Goal: Task Accomplishment & Management: Complete application form

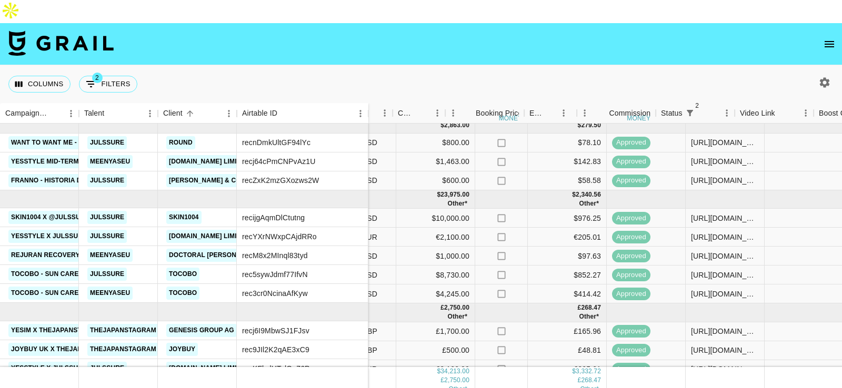
scroll to position [5, 1124]
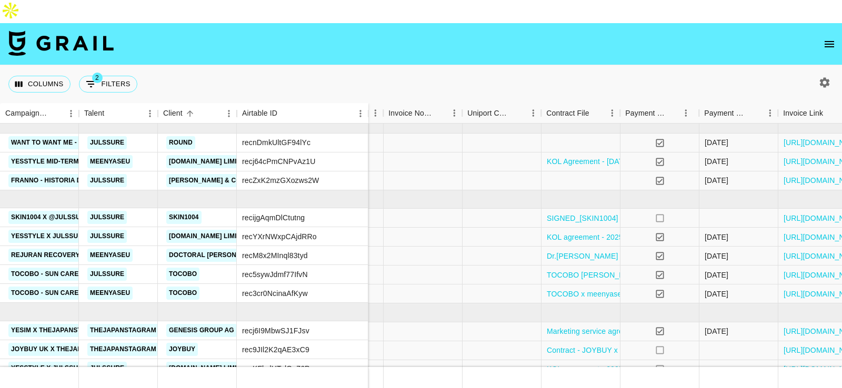
click at [828, 76] on icon "button" at bounding box center [824, 82] width 13 height 13
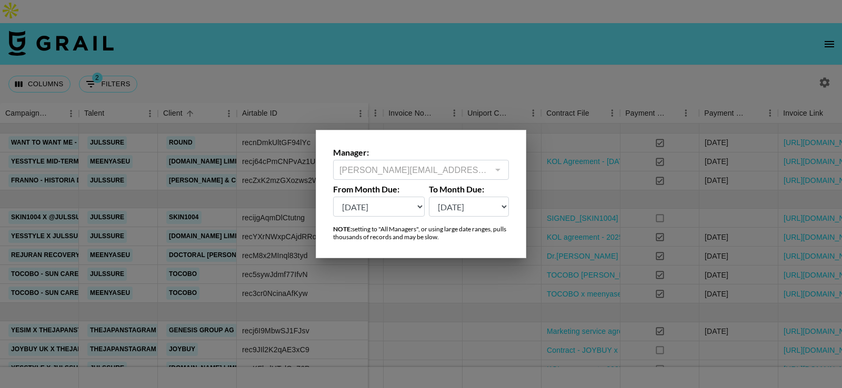
click at [406, 212] on select "Oct '26 Sep '26 Aug '26 Jul '26 Jun '26 May '26 Apr '26 Mar '26 Feb '26 Jan '26…" at bounding box center [379, 207] width 92 height 20
select select "Jan '25"
click at [333, 197] on select "Oct '26 Sep '26 Aug '26 Jul '26 Jun '26 May '26 Apr '26 Mar '26 Feb '26 Jan '26…" at bounding box center [379, 207] width 92 height 20
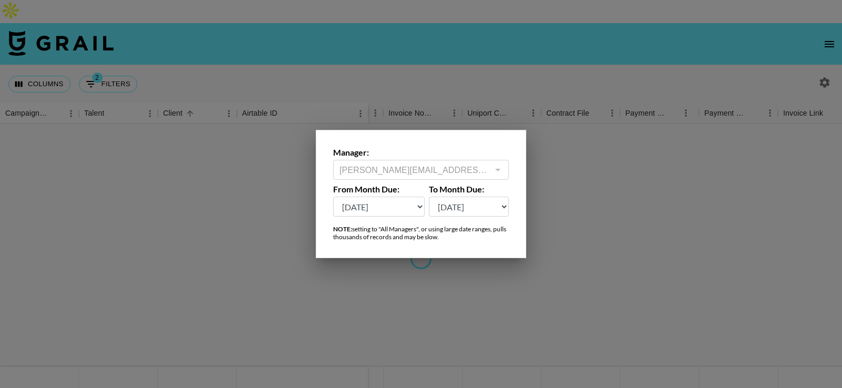
scroll to position [0, 1124]
click at [602, 63] on div at bounding box center [421, 194] width 842 height 388
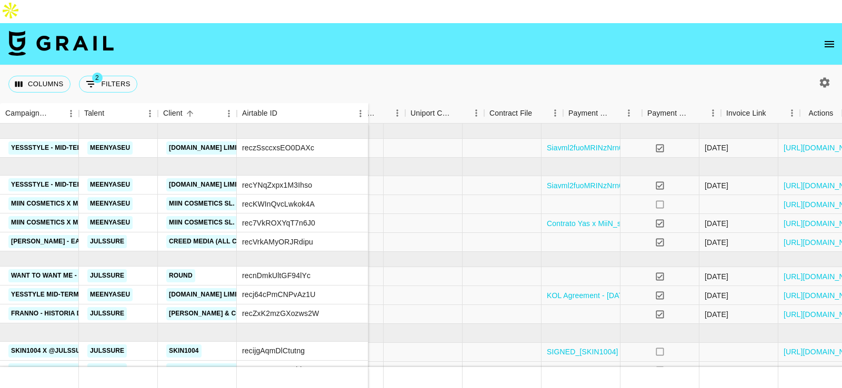
scroll to position [0, 1182]
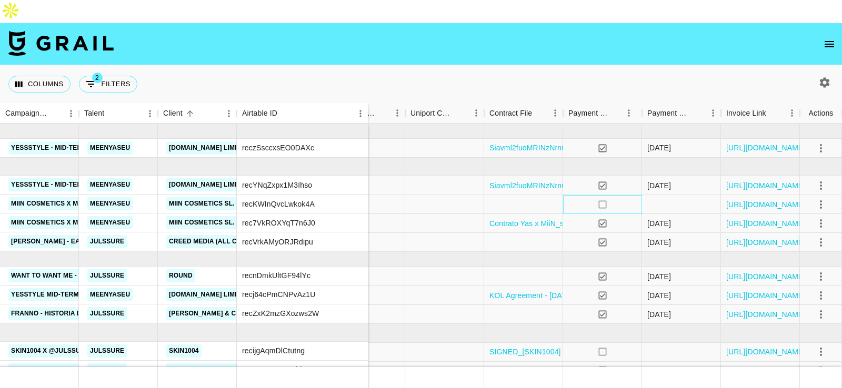
click at [640, 195] on div "no" at bounding box center [602, 204] width 79 height 19
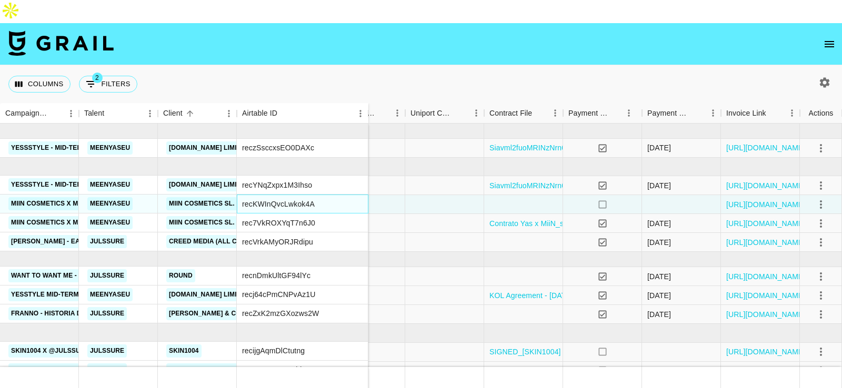
click at [265, 199] on div "recKWInQvcLwkok4A" at bounding box center [278, 204] width 73 height 11
copy div "recKWInQvcLwkok4A"
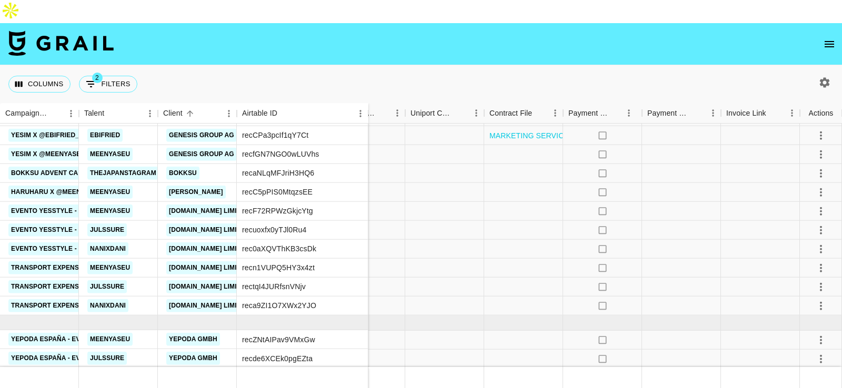
scroll to position [479, 1182]
click at [424, 184] on div at bounding box center [444, 193] width 79 height 19
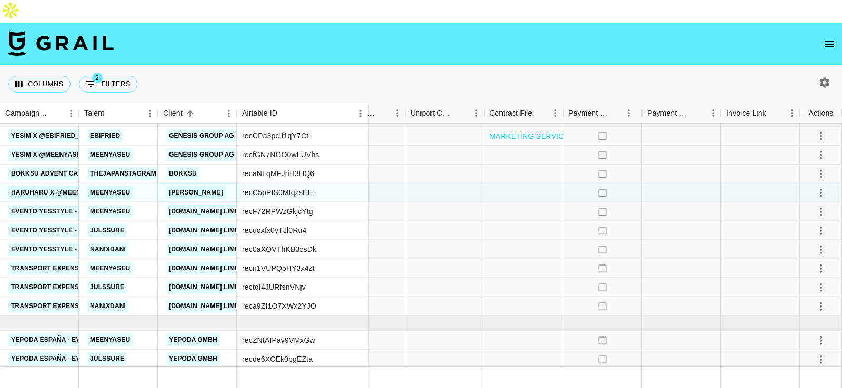
click at [205, 186] on link "[PERSON_NAME]" at bounding box center [195, 192] width 59 height 13
click at [206, 186] on link "[PERSON_NAME]" at bounding box center [195, 192] width 59 height 13
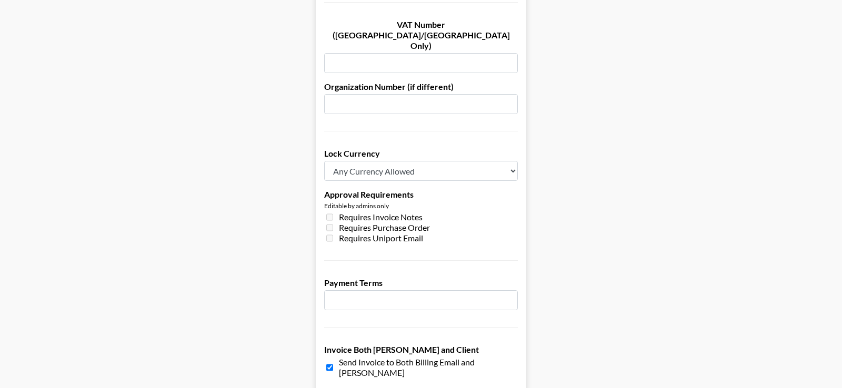
scroll to position [815, 0]
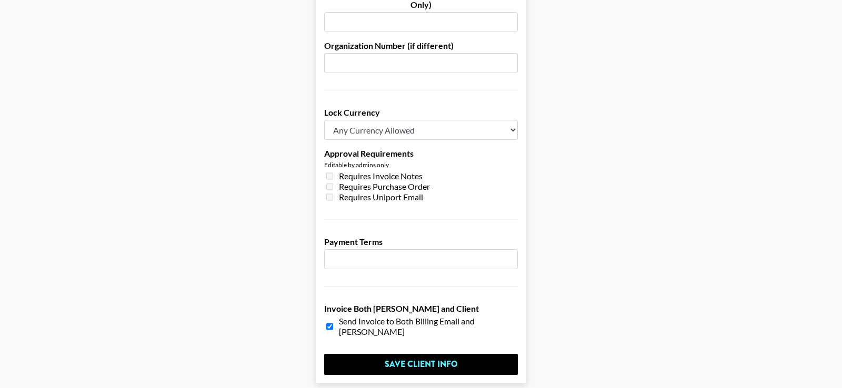
click at [357, 249] on input "number" at bounding box center [421, 259] width 194 height 20
type input "30"
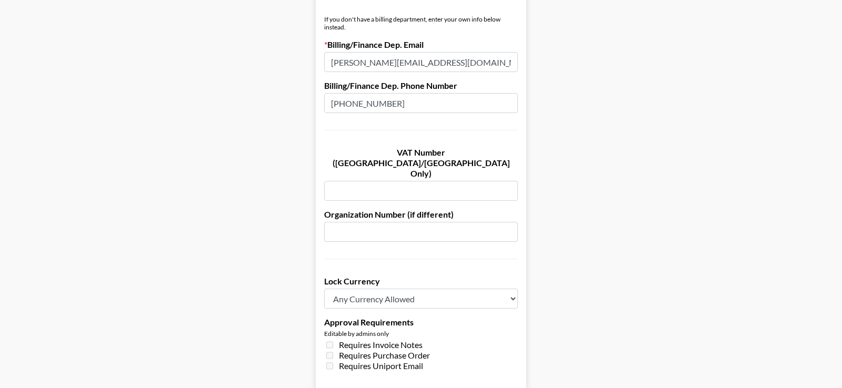
scroll to position [742, 0]
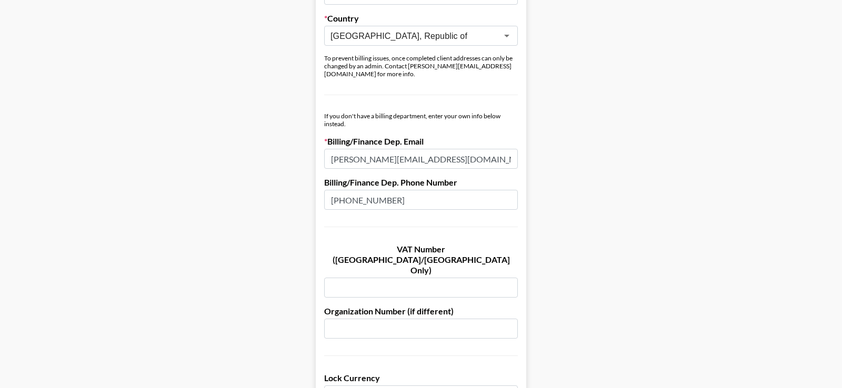
scroll to position [0, 0]
